Goal: Register for event/course

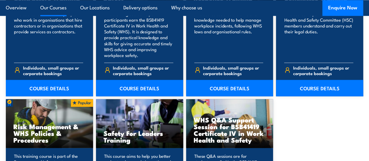
scroll to position [514, 0]
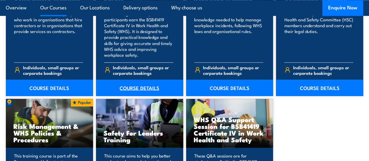
click at [164, 96] on link "COURSE DETAILS" at bounding box center [139, 87] width 87 height 16
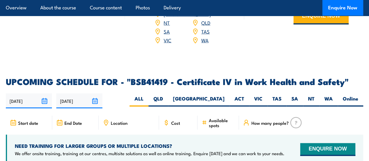
scroll to position [1870, 0]
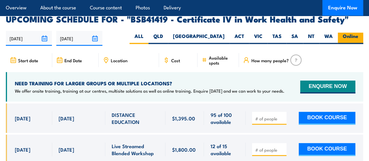
click at [347, 33] on label "Online" at bounding box center [350, 38] width 25 height 11
click at [358, 33] on input "Online" at bounding box center [360, 35] width 4 height 4
radio input "true"
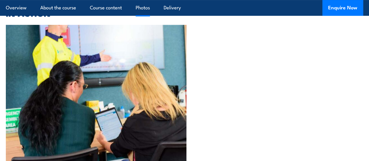
scroll to position [2331, 0]
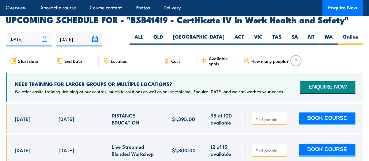
scroll to position [1870, 0]
